Goal: Find specific page/section: Find specific page/section

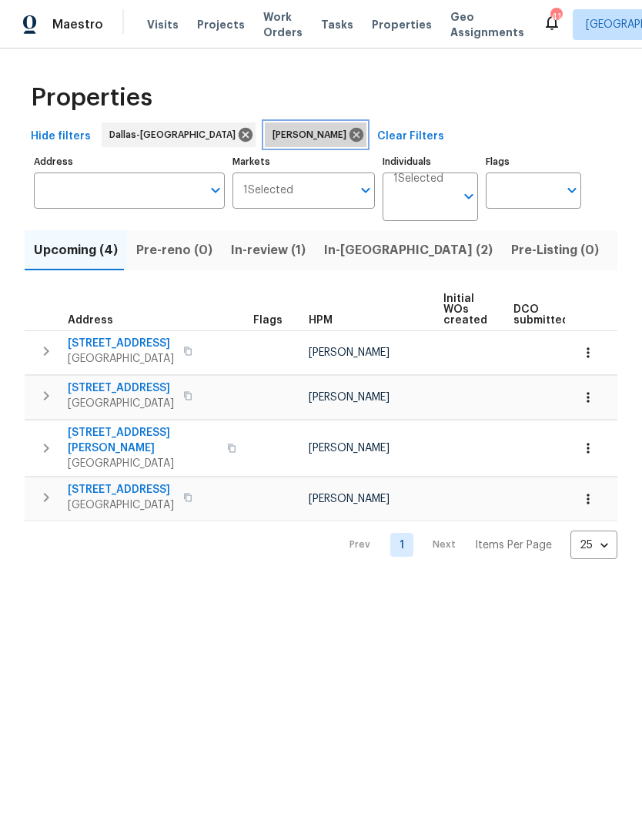
click at [349, 135] on icon at bounding box center [356, 135] width 14 height 14
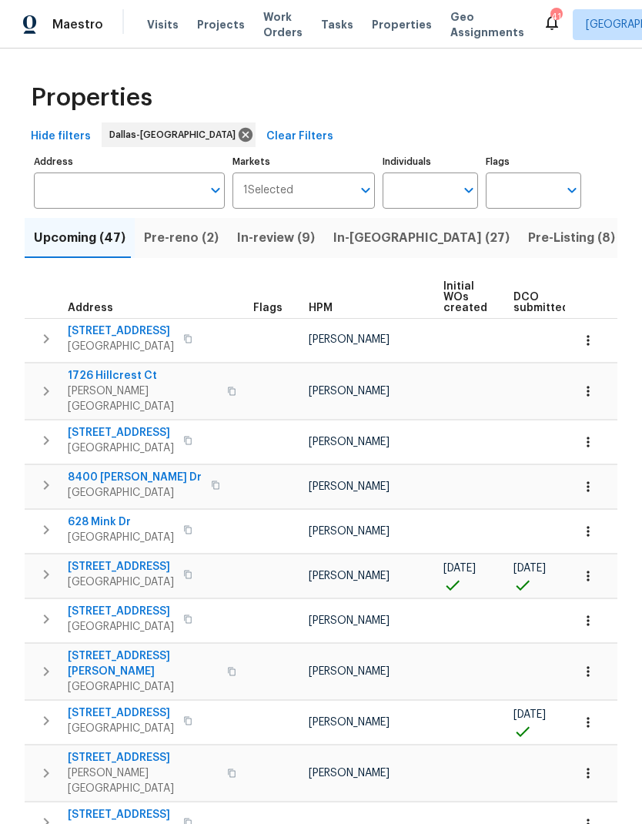
click at [97, 191] on input "Address" at bounding box center [118, 190] width 168 height 36
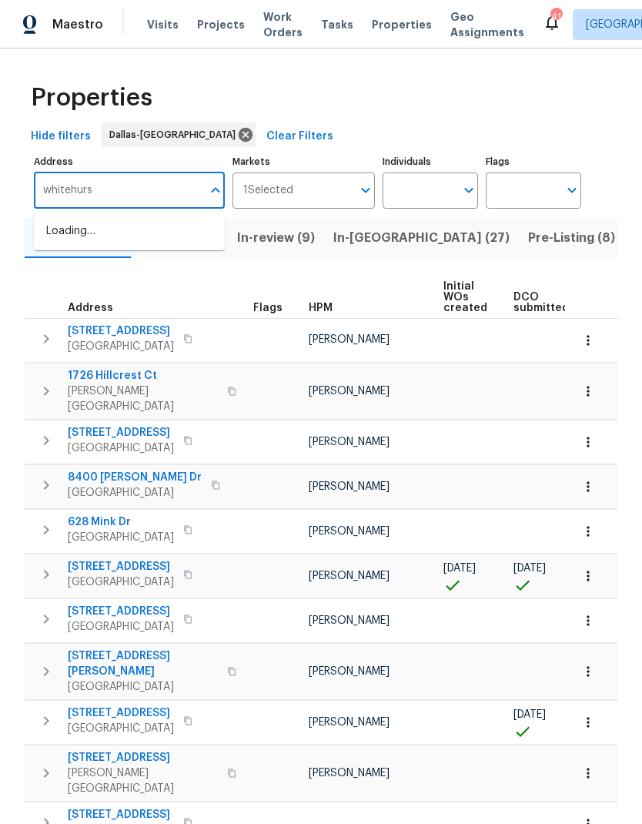
type input "[PERSON_NAME]"
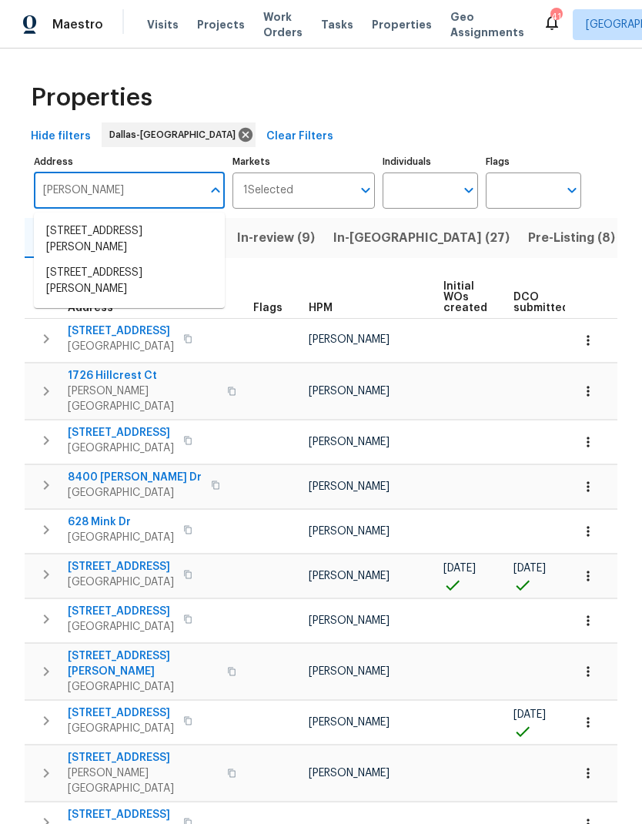
click at [91, 272] on li "[STREET_ADDRESS][PERSON_NAME]" at bounding box center [129, 281] width 191 height 42
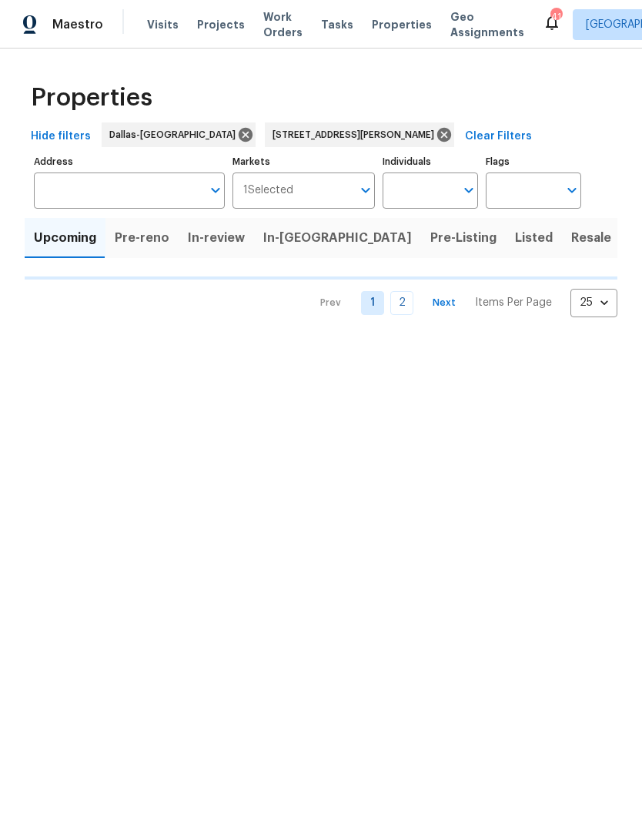
type input "[STREET_ADDRESS][PERSON_NAME]"
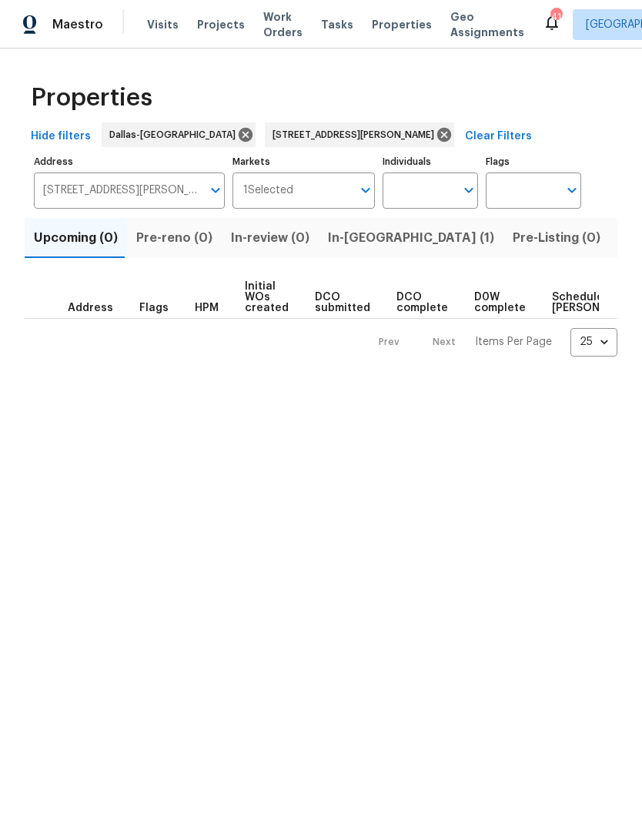
click at [352, 235] on span "In-[GEOGRAPHIC_DATA] (1)" at bounding box center [411, 238] width 166 height 22
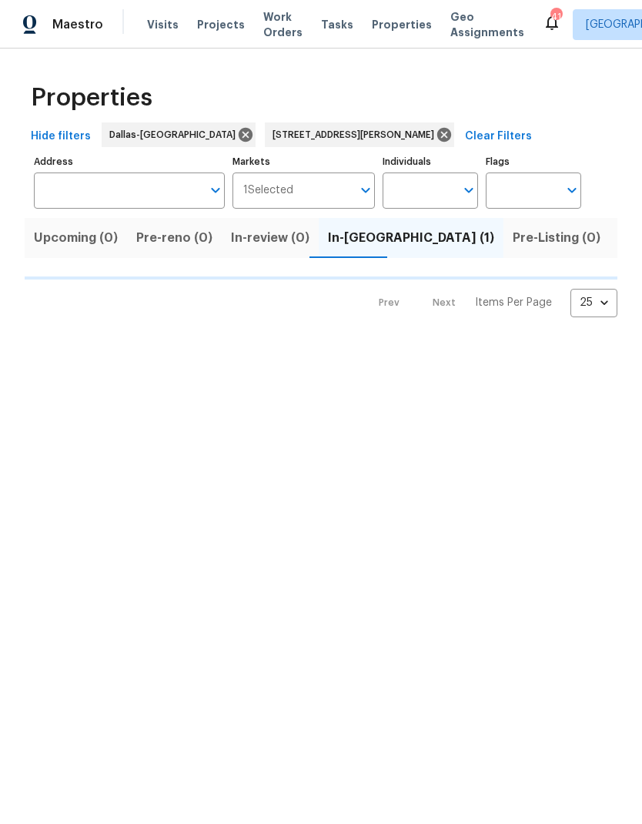
type input "[STREET_ADDRESS][PERSON_NAME]"
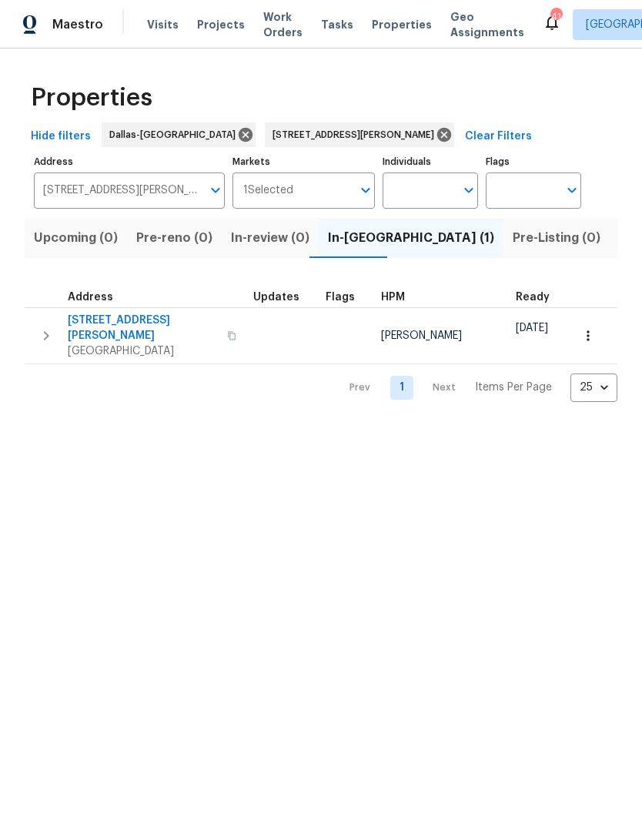
click at [115, 319] on span "[STREET_ADDRESS][PERSON_NAME]" at bounding box center [143, 327] width 150 height 31
click at [51, 311] on td "[STREET_ADDRESS][PERSON_NAME]" at bounding box center [136, 335] width 222 height 55
click at [41, 330] on icon "button" at bounding box center [46, 335] width 18 height 18
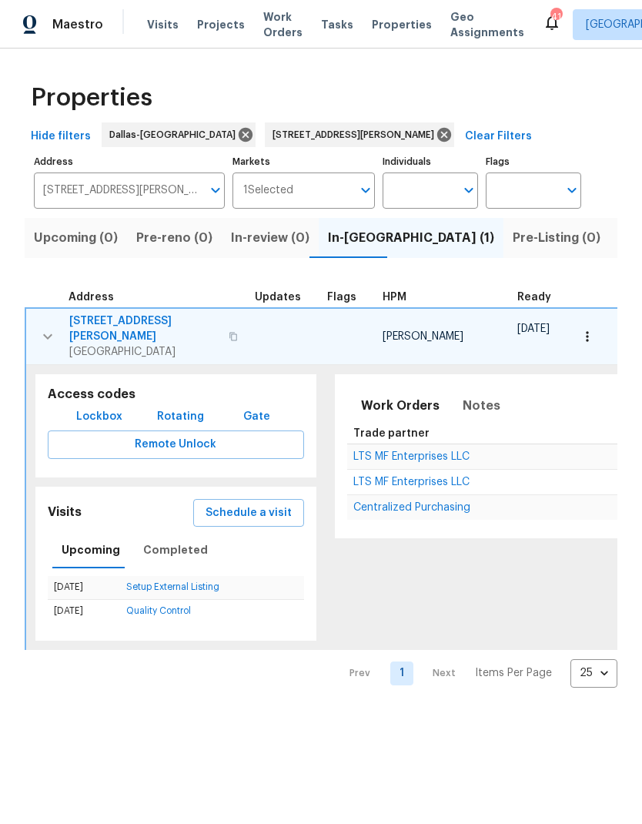
click at [262, 503] on span "Schedule a visit" at bounding box center [248, 512] width 86 height 19
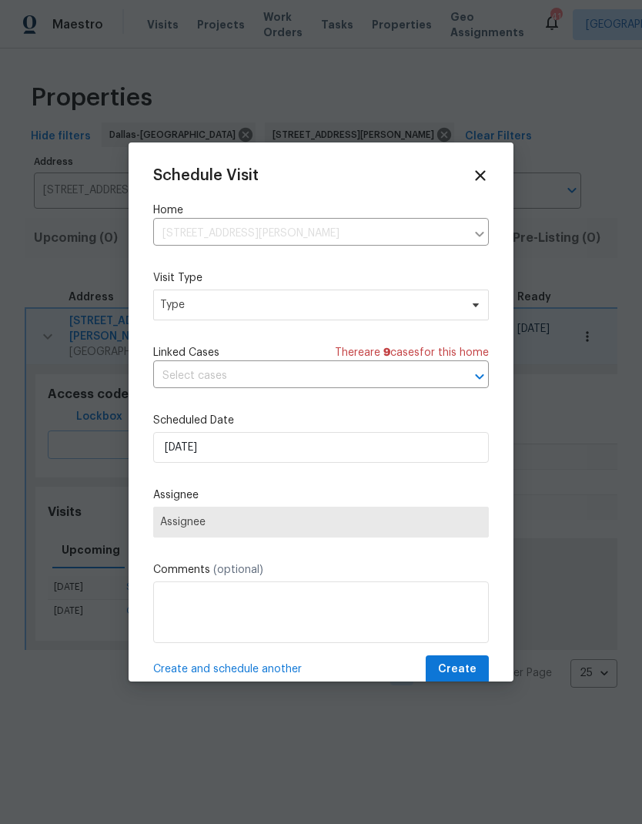
click at [478, 182] on icon at bounding box center [480, 175] width 17 height 17
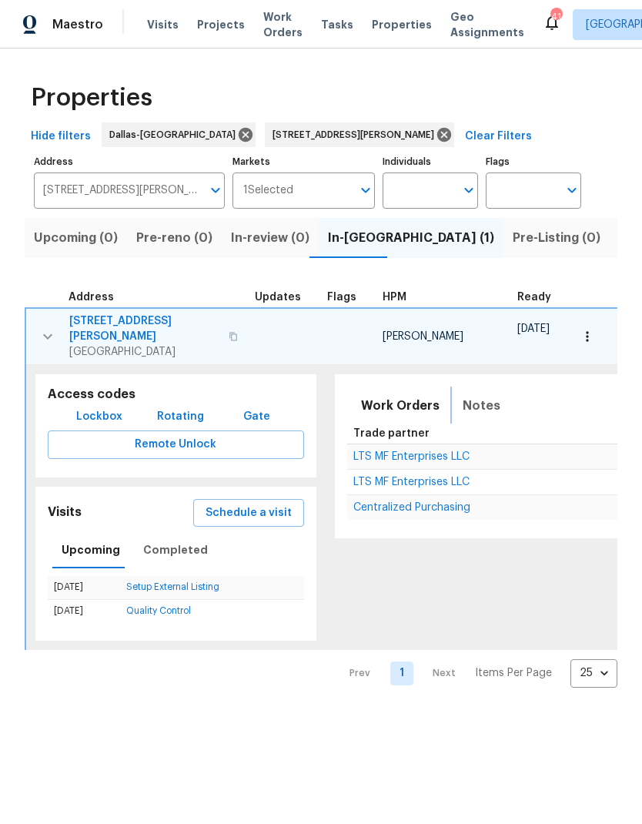
click at [463, 395] on span "Notes" at bounding box center [482, 406] width 38 height 22
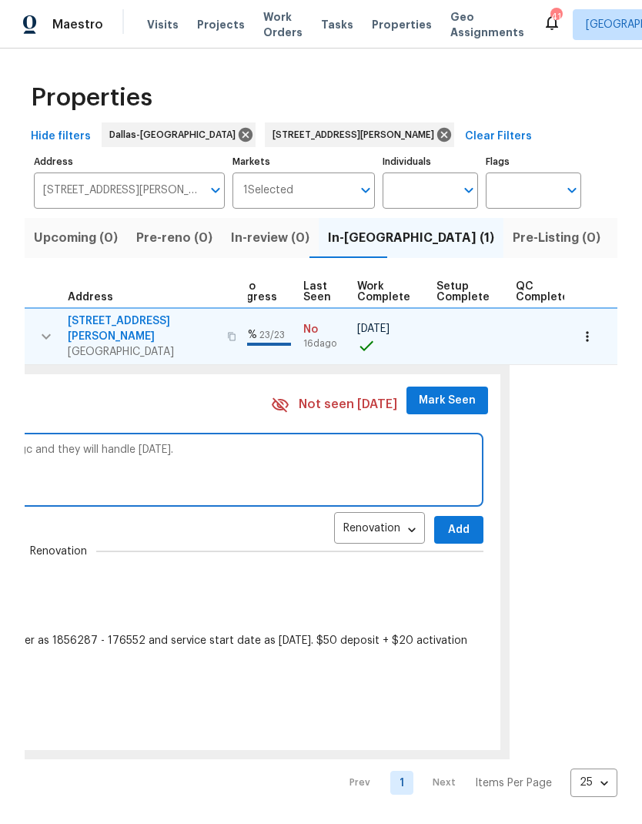
scroll to position [0, 713]
type textarea "Went to the home to list, found a couple items not scomplete. Messaged gc and t…"
click at [447, 520] on span "Add" at bounding box center [459, 529] width 25 height 19
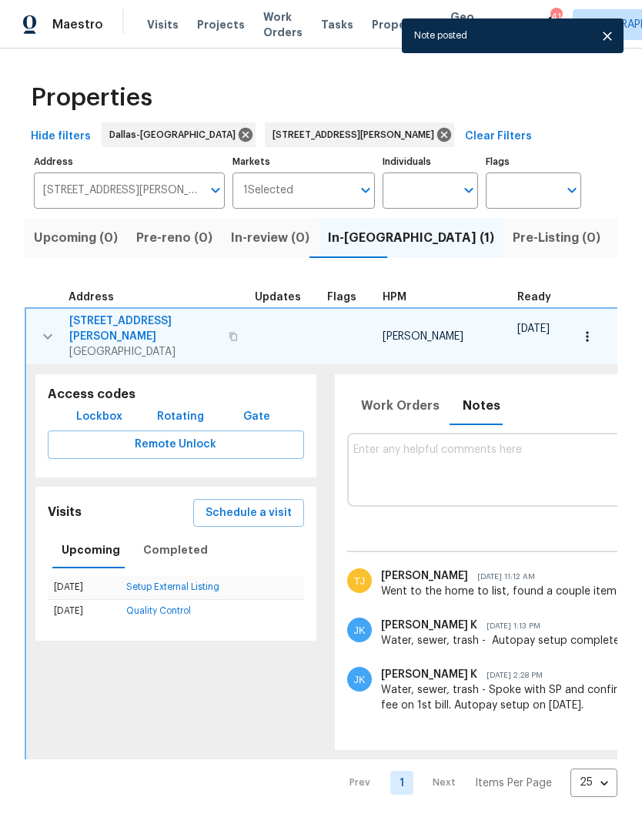
scroll to position [0, 0]
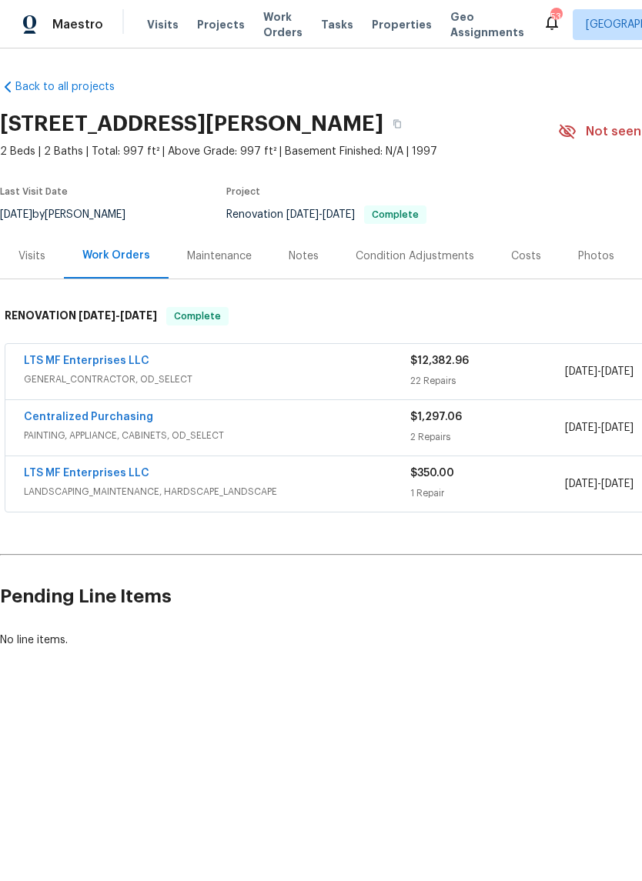
click at [109, 362] on link "LTS MF Enterprises LLC" at bounding box center [86, 361] width 125 height 11
